Goal: Check status: Check status

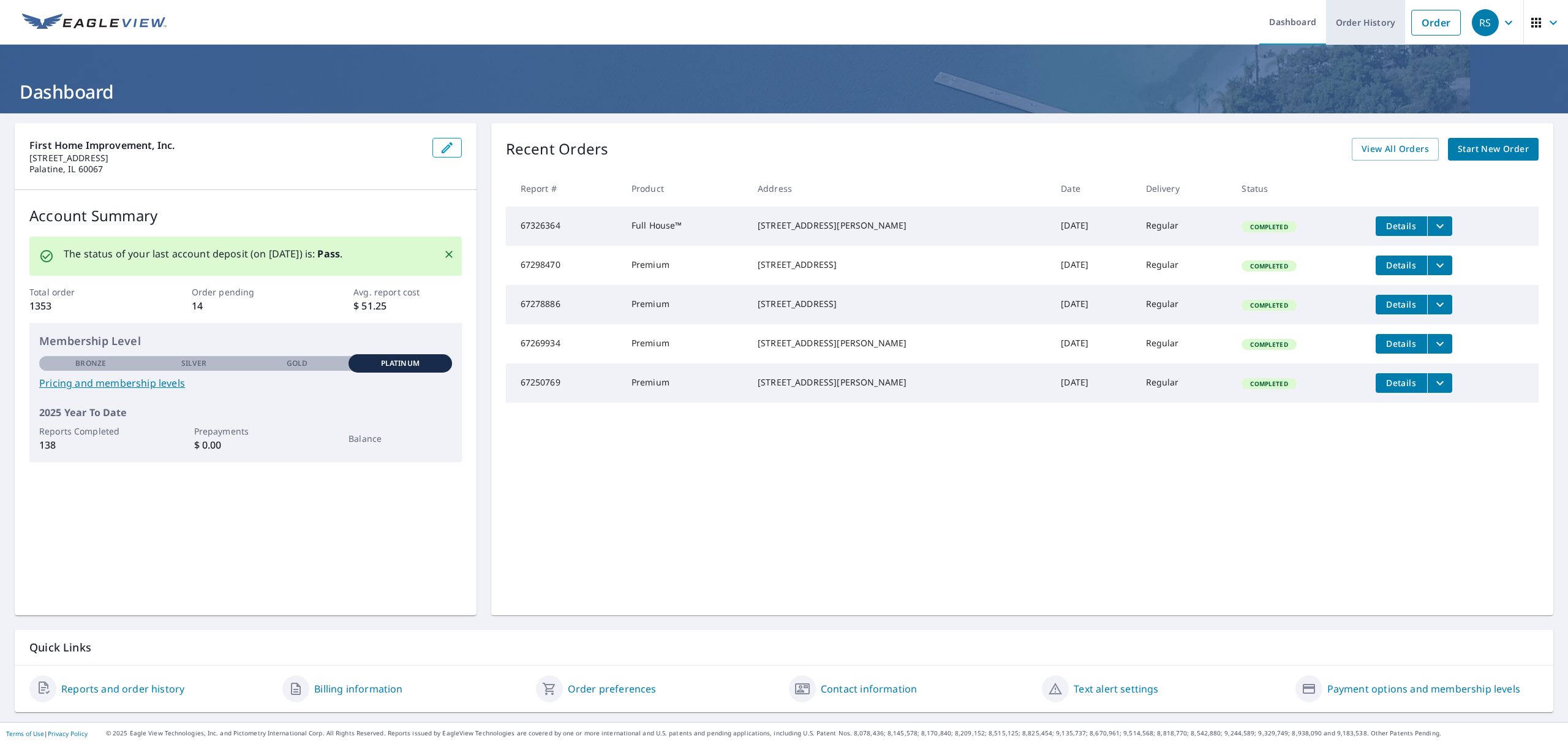
click at [1353, 18] on link "Order History" at bounding box center [1365, 22] width 79 height 44
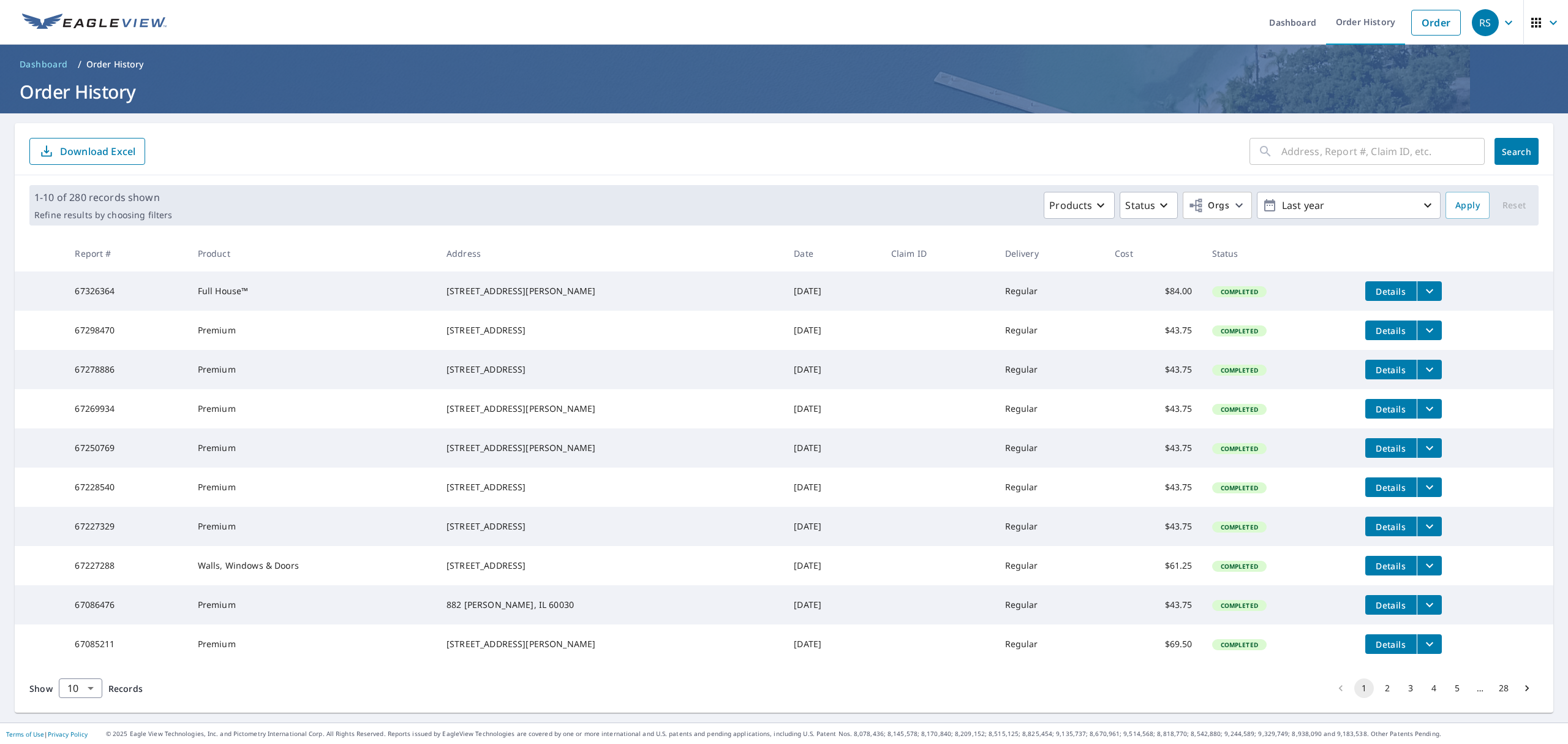
click at [358, 329] on td "Premium" at bounding box center [312, 329] width 248 height 39
click at [1545, 20] on icon "button" at bounding box center [1552, 23] width 15 height 15
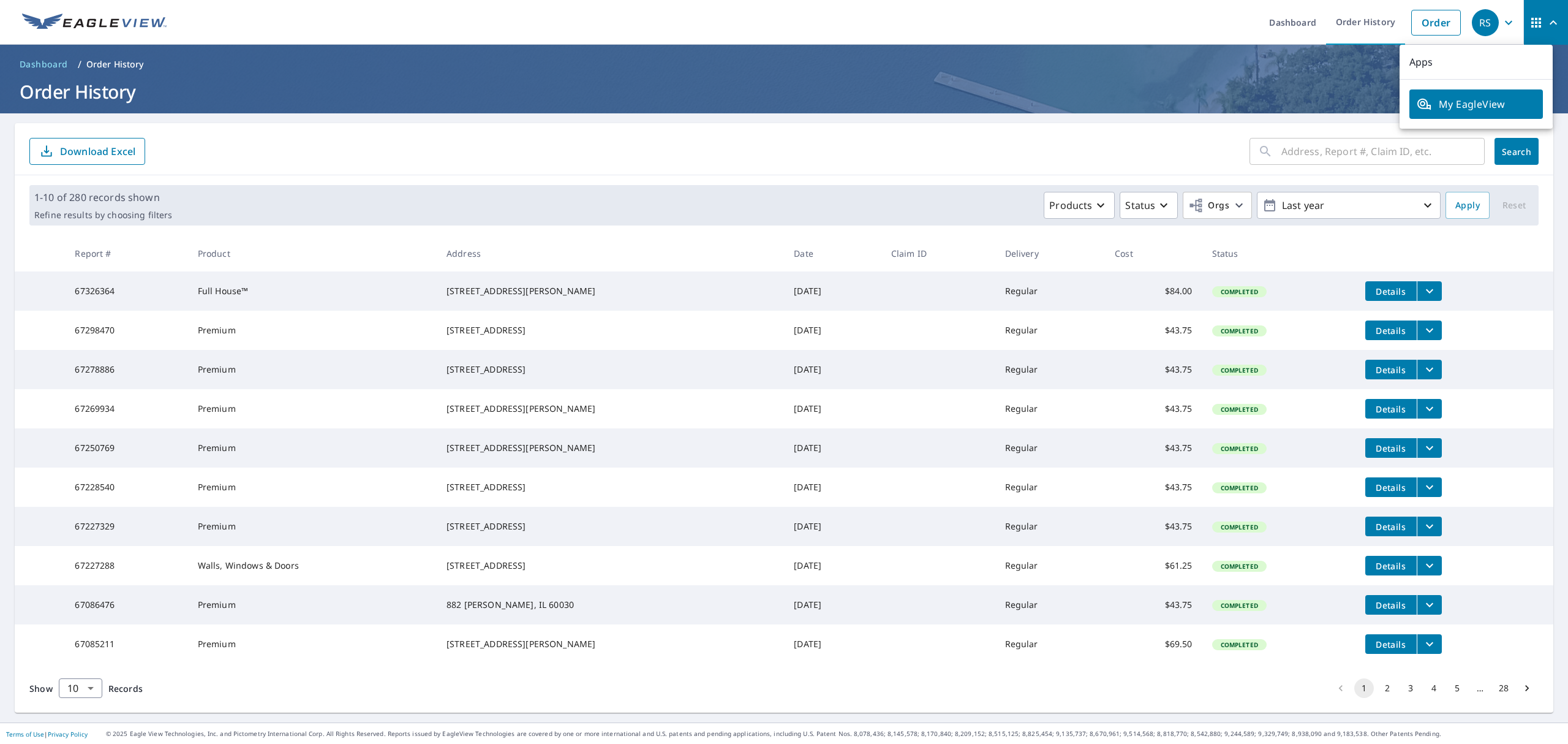
drag, startPoint x: 1383, startPoint y: 57, endPoint x: 1409, endPoint y: 53, distance: 26.3
click at [1383, 57] on ol "Dashboard / Order History" at bounding box center [784, 64] width 1538 height 20
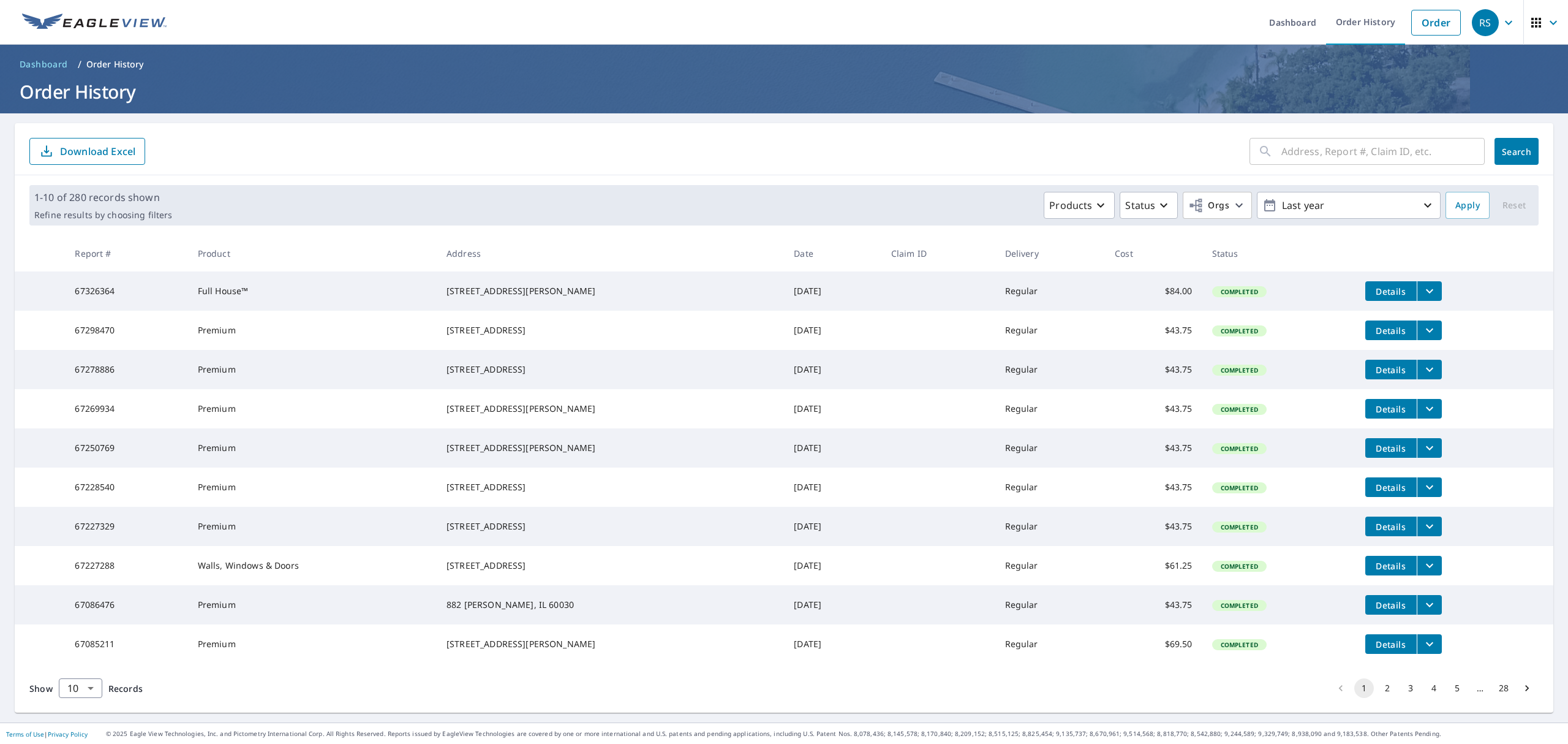
click at [1501, 21] on icon "button" at bounding box center [1508, 23] width 15 height 15
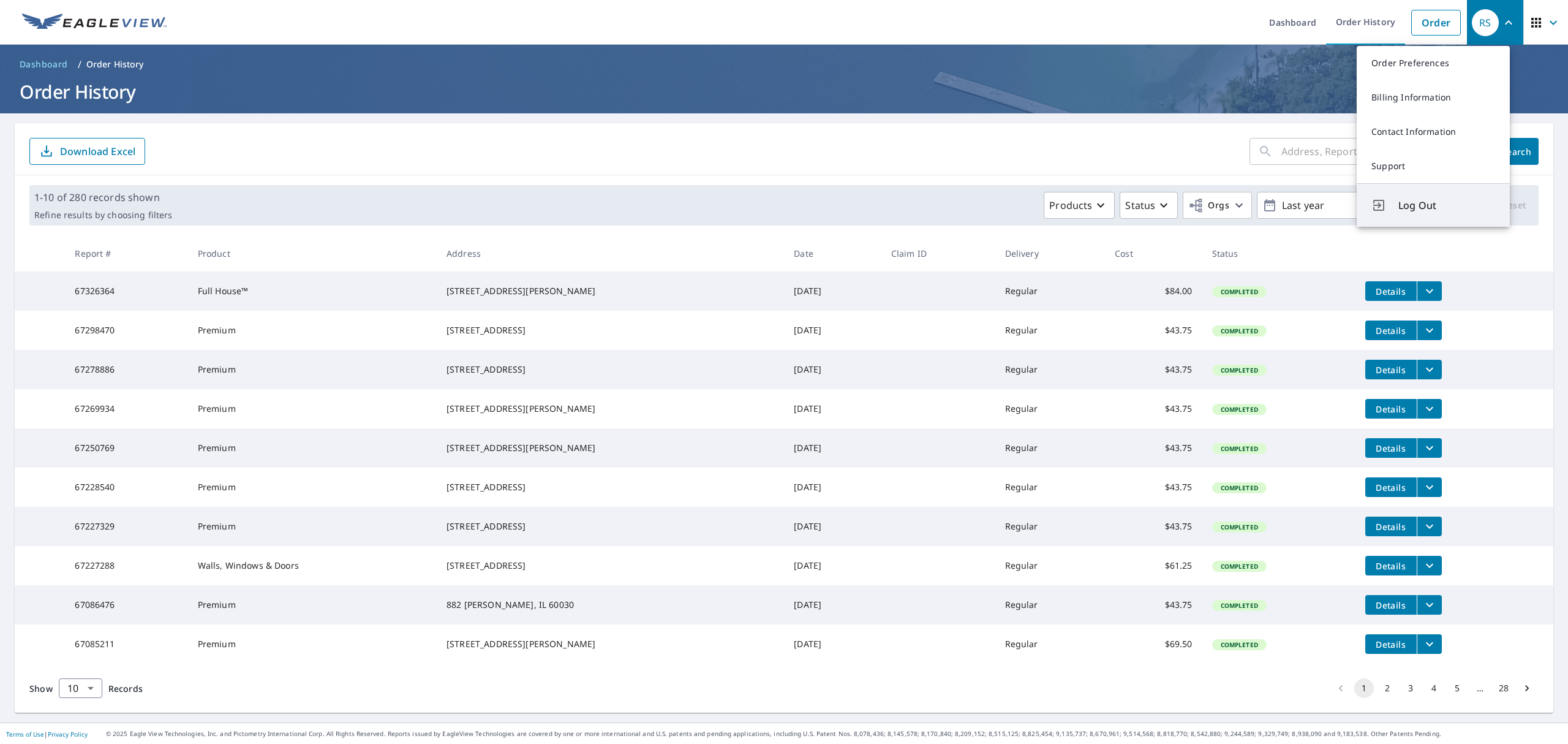
click at [1409, 209] on span "Log Out" at bounding box center [1446, 205] width 96 height 15
